Goal: Information Seeking & Learning: Learn about a topic

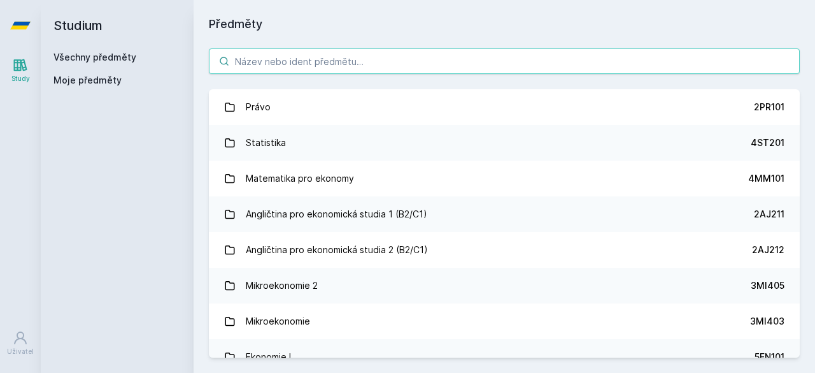
click at [309, 59] on input "search" at bounding box center [504, 60] width 591 height 25
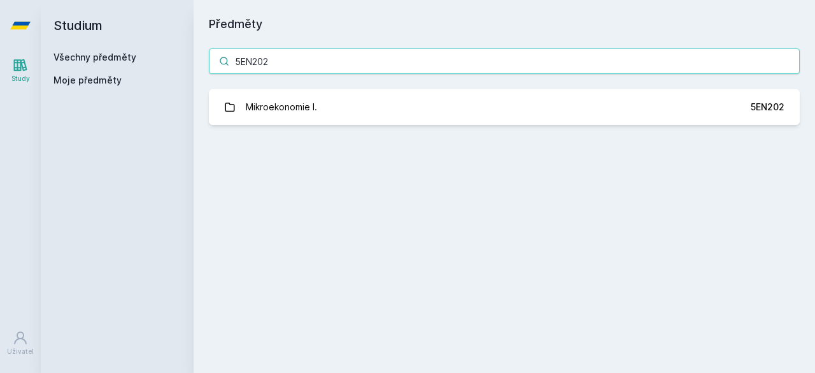
type input "5EN202"
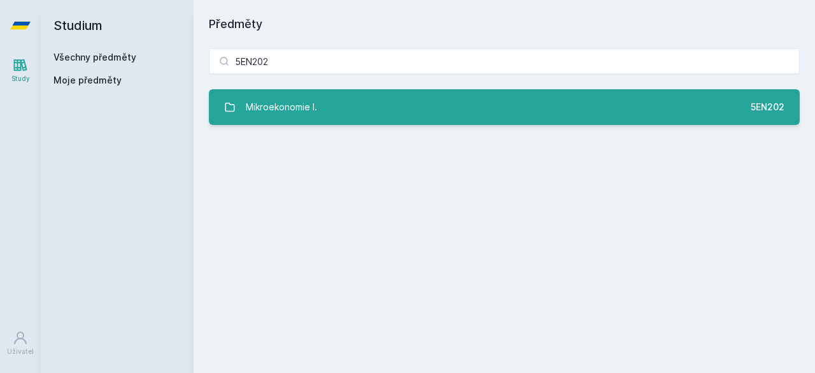
click at [315, 115] on div "Mikroekonomie I." at bounding box center [281, 106] width 71 height 25
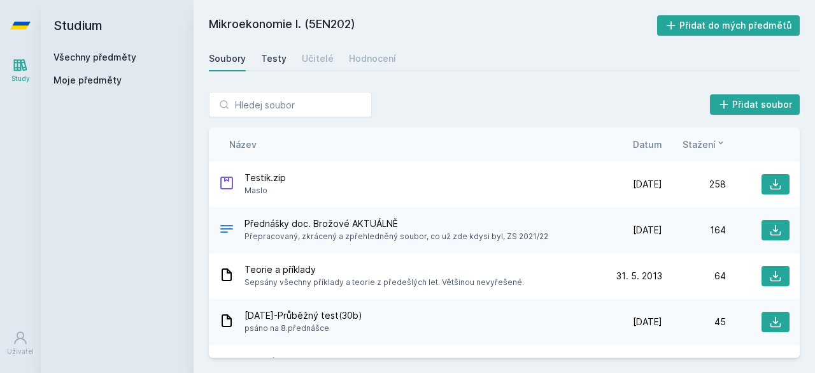
click at [267, 54] on div "Testy" at bounding box center [273, 58] width 25 height 13
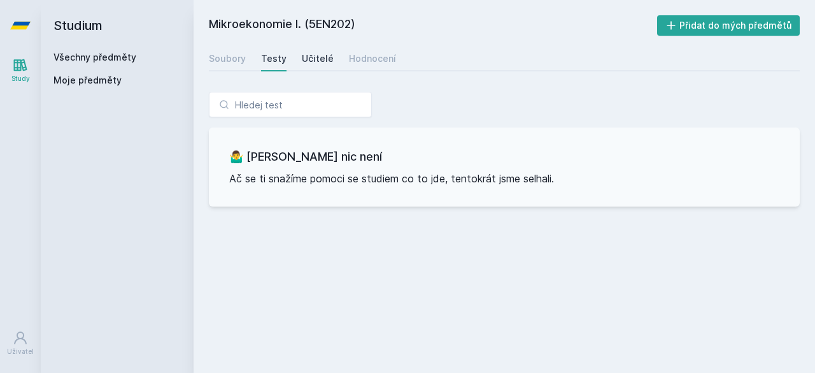
click at [325, 62] on div "Učitelé" at bounding box center [318, 58] width 32 height 13
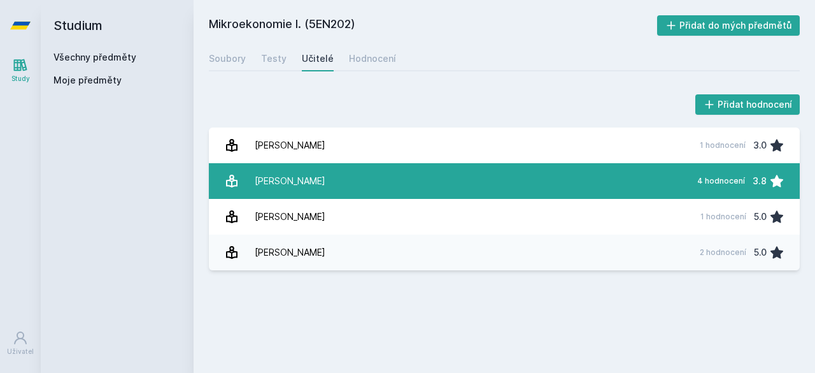
click at [359, 173] on link "Máslo [PERSON_NAME] 4 hodnocení 3.8" at bounding box center [504, 181] width 591 height 36
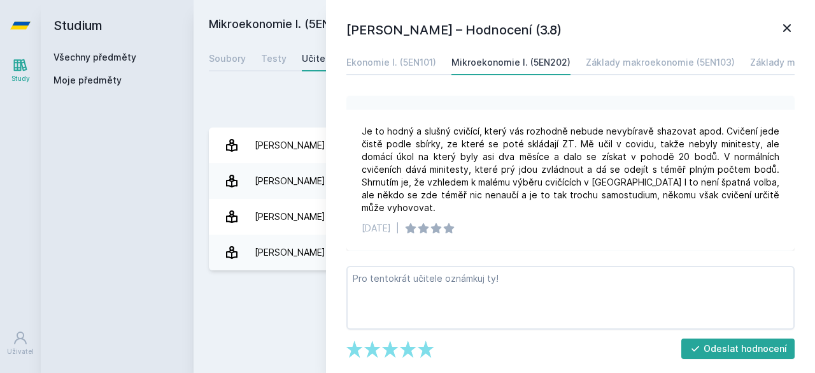
scroll to position [291, 0]
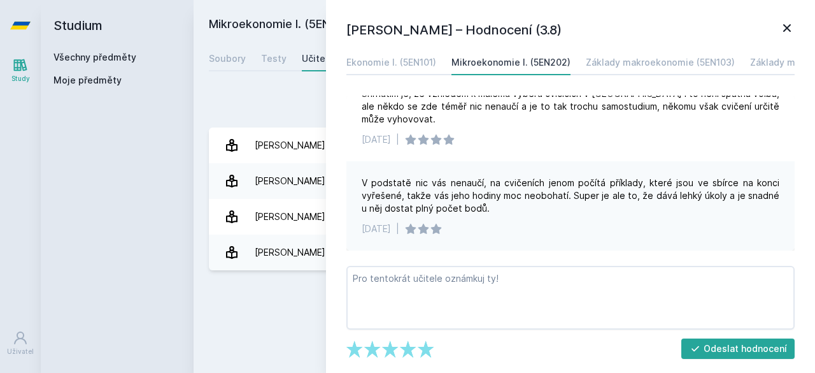
click at [107, 239] on div "Studium Všechny předměty Moje předměty" at bounding box center [117, 186] width 153 height 373
click at [782, 29] on icon at bounding box center [786, 27] width 15 height 15
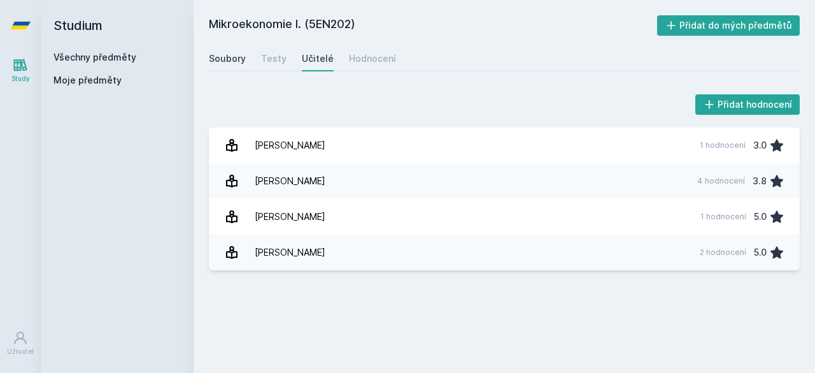
click at [238, 55] on div "Soubory" at bounding box center [227, 58] width 37 height 13
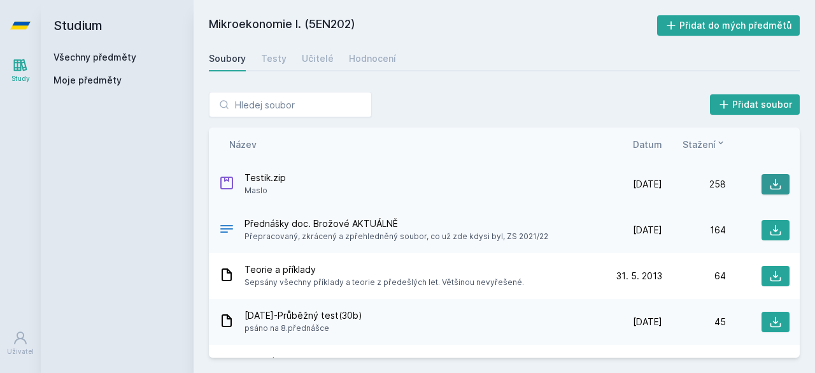
click at [771, 183] on icon at bounding box center [776, 184] width 11 height 11
